Goal: Ask a question

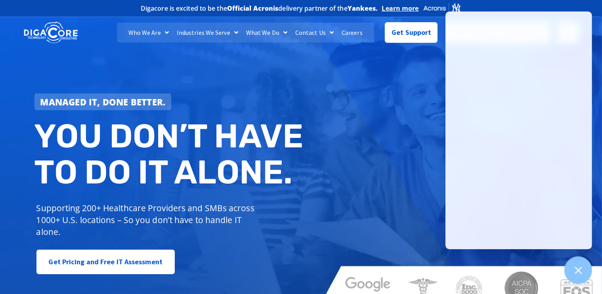
click at [381, 175] on div "Managed IT, done better. You don’t have to do IT alone. Supporting 200+ Healthc…" at bounding box center [301, 161] width 602 height 297
click at [409, 33] on span "Get Support" at bounding box center [412, 29] width 40 height 16
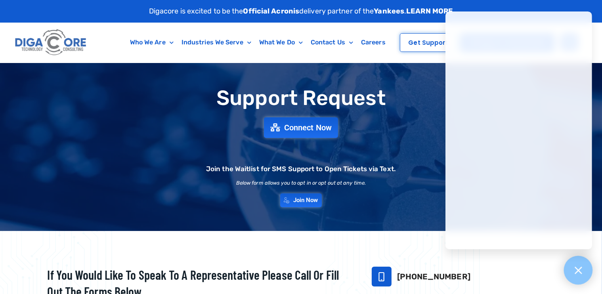
click at [580, 269] on icon at bounding box center [578, 270] width 10 height 10
